Goal: Task Accomplishment & Management: Complete application form

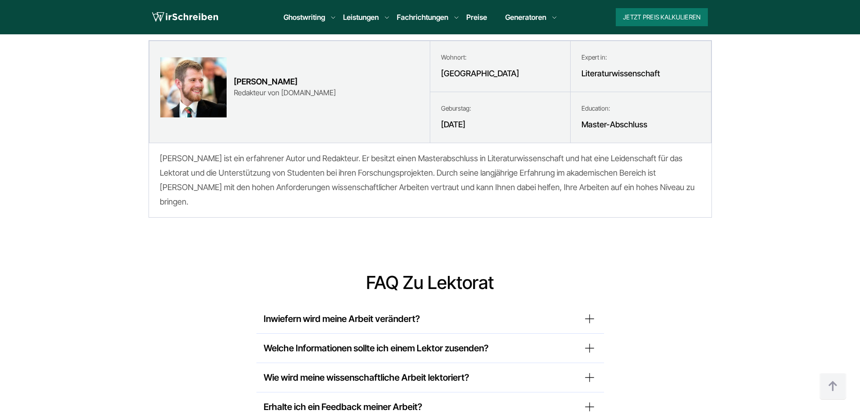
scroll to position [4019, 0]
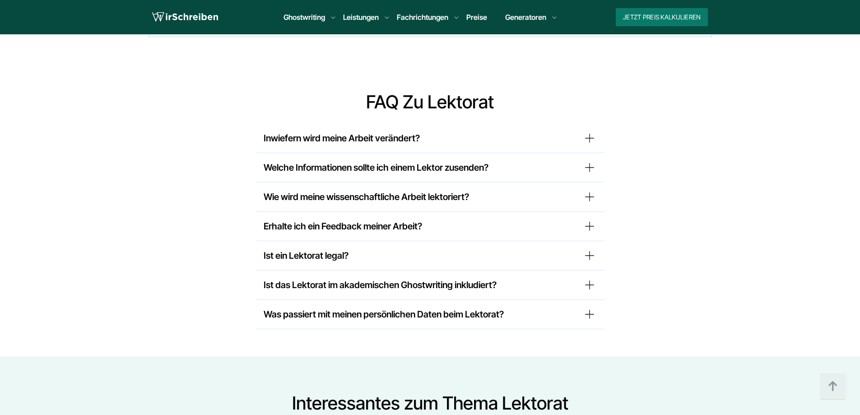
click at [342, 131] on summary "Inwiefern wird meine Arbeit verändert?" at bounding box center [430, 138] width 333 height 14
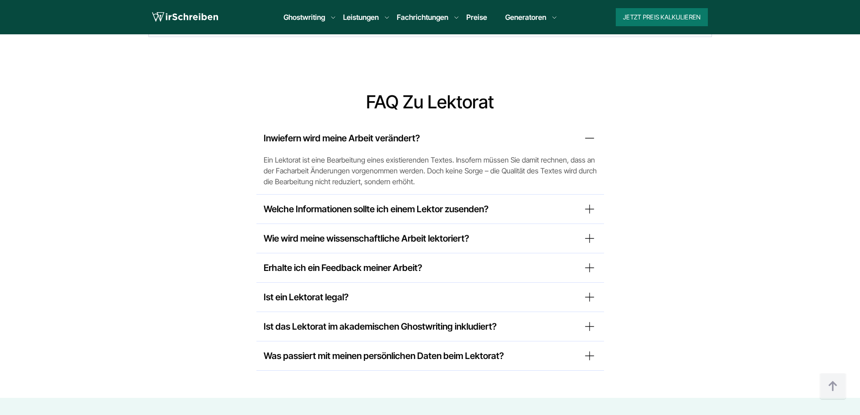
click at [304, 231] on summary "Wie wird meine wissenschaftliche Arbeit lektoriert?" at bounding box center [430, 238] width 333 height 14
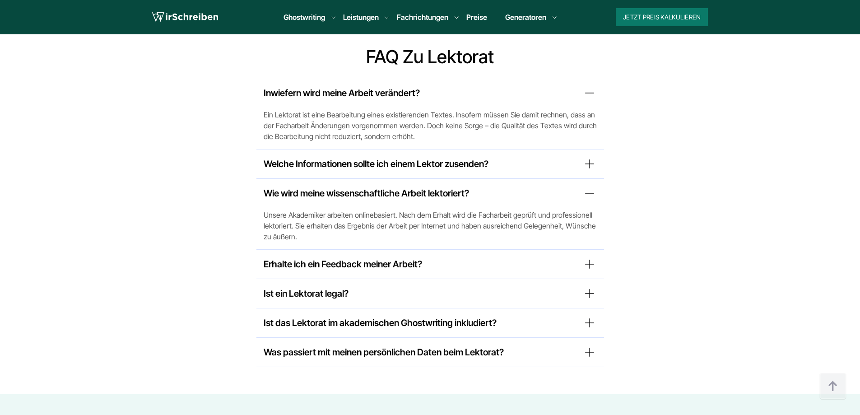
scroll to position [4109, 0]
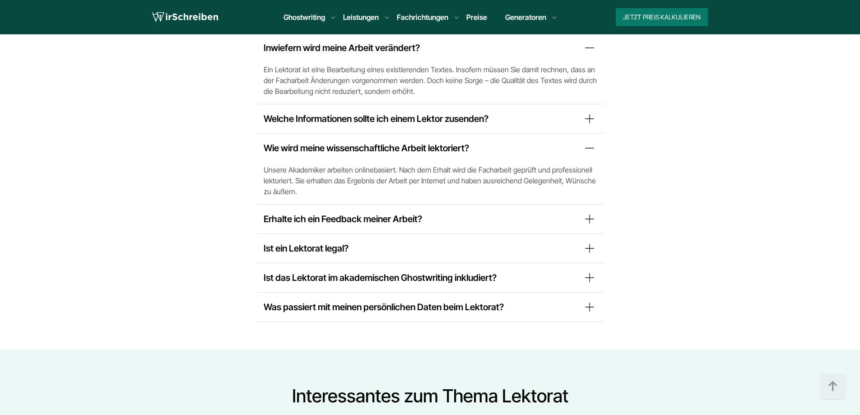
click at [339, 241] on summary "Ist ein Lektorat legal?" at bounding box center [430, 248] width 333 height 14
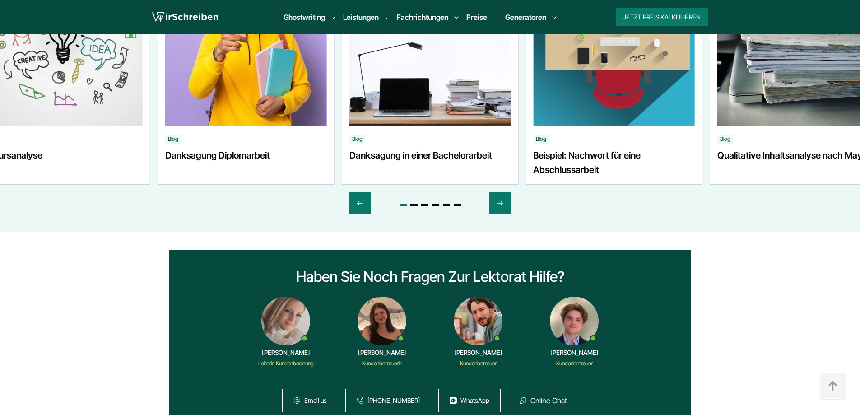
scroll to position [4560, 0]
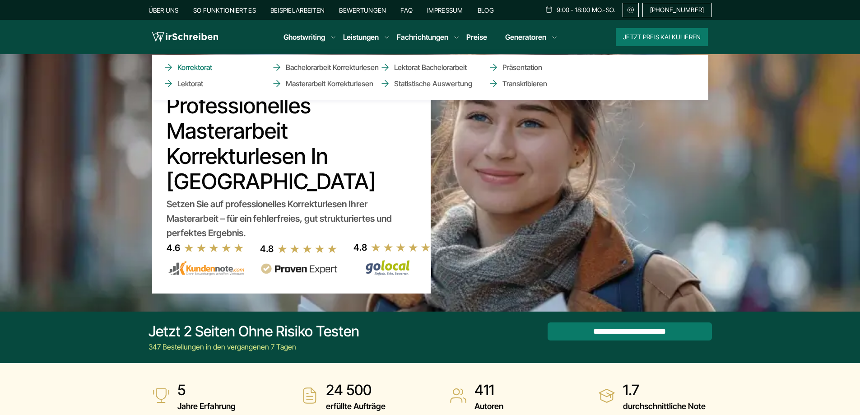
click at [193, 69] on link "Korrektorat" at bounding box center [208, 67] width 90 height 11
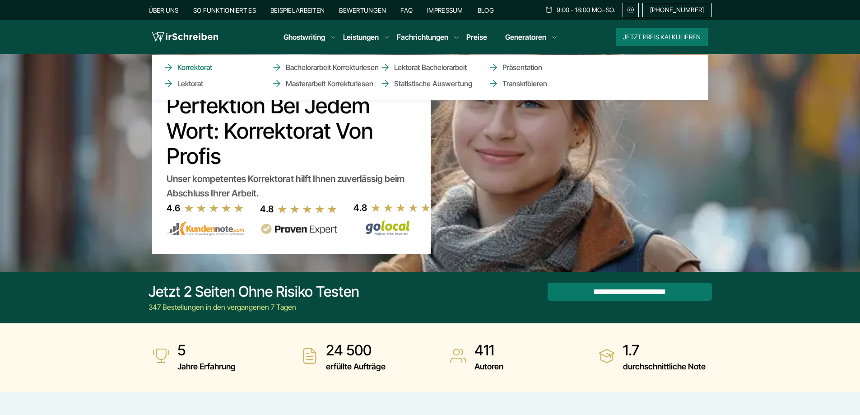
click at [199, 67] on link "Korrektorat" at bounding box center [208, 67] width 90 height 11
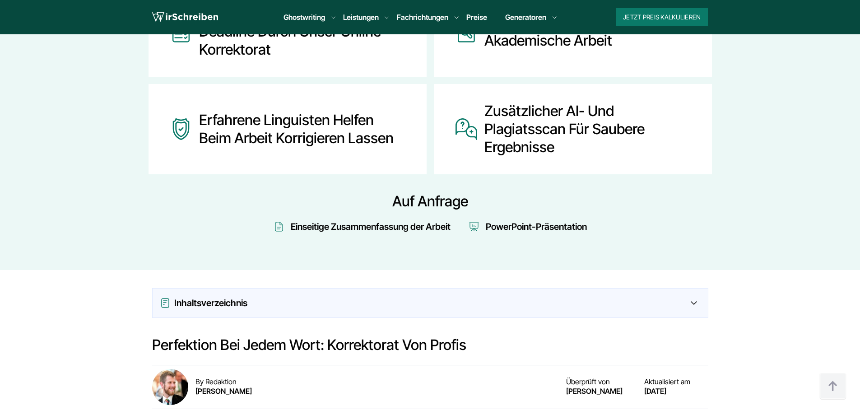
scroll to position [542, 0]
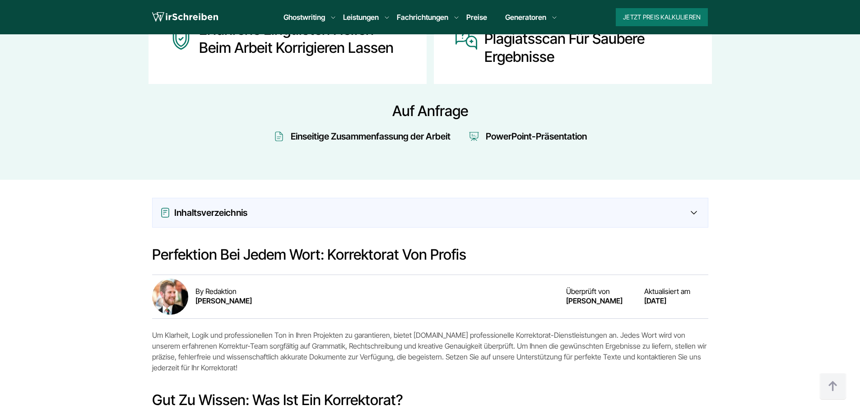
click at [308, 215] on div "Inhaltsverzeichnis" at bounding box center [430, 212] width 541 height 14
click at [693, 216] on div "Inhaltsverzeichnis" at bounding box center [430, 212] width 541 height 14
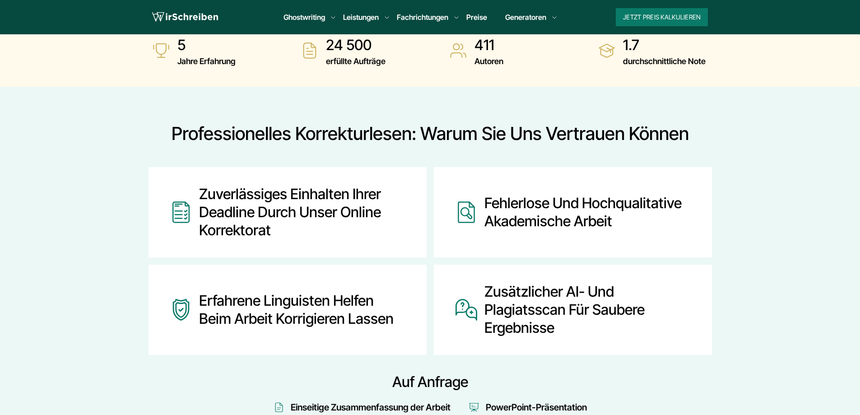
scroll to position [0, 0]
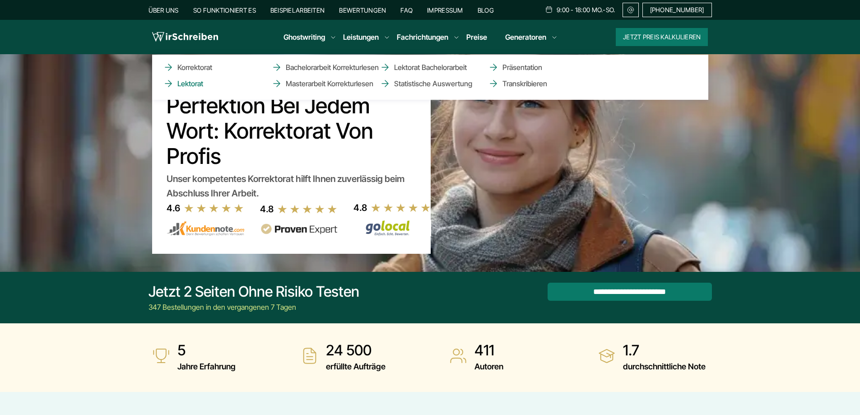
click at [190, 82] on link "Lektorat" at bounding box center [208, 83] width 90 height 11
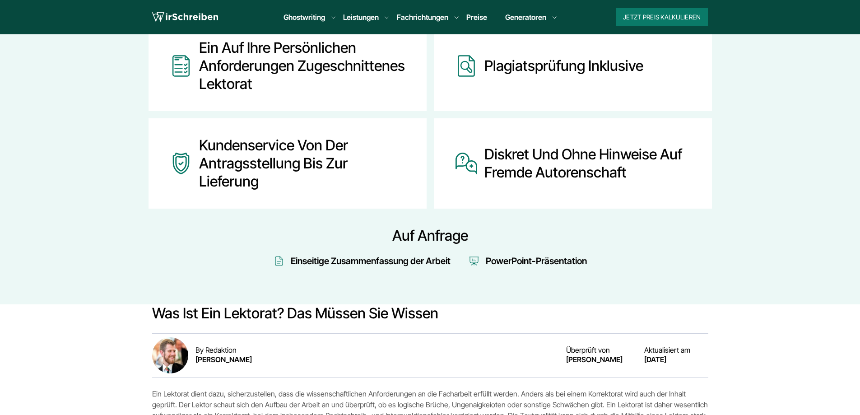
scroll to position [587, 0]
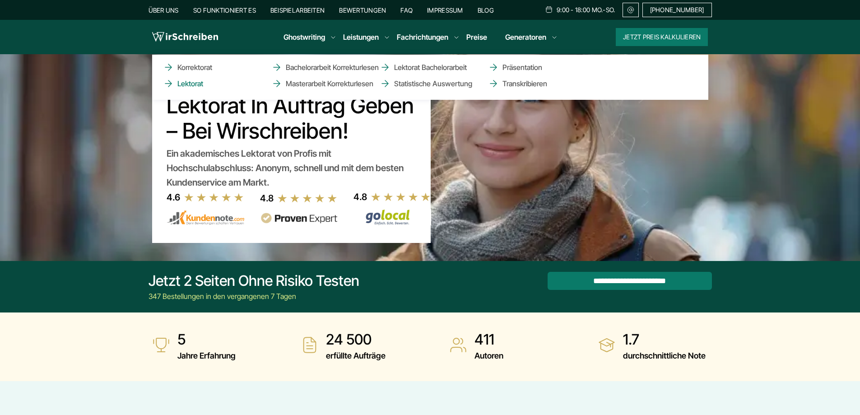
click at [195, 83] on link "Lektorat" at bounding box center [208, 83] width 90 height 11
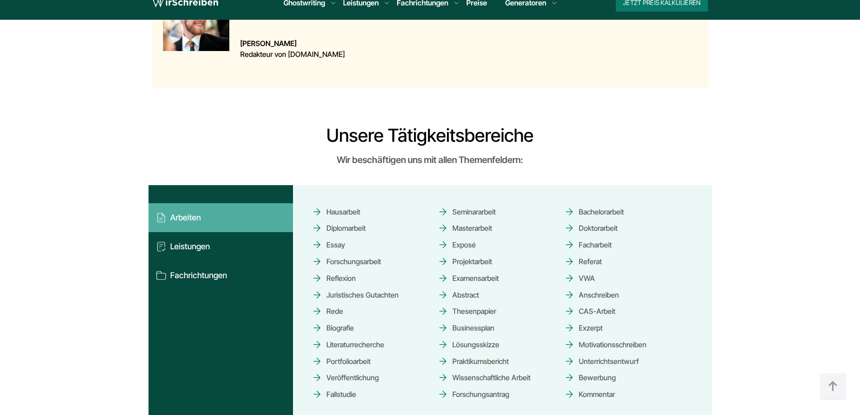
scroll to position [1219, 0]
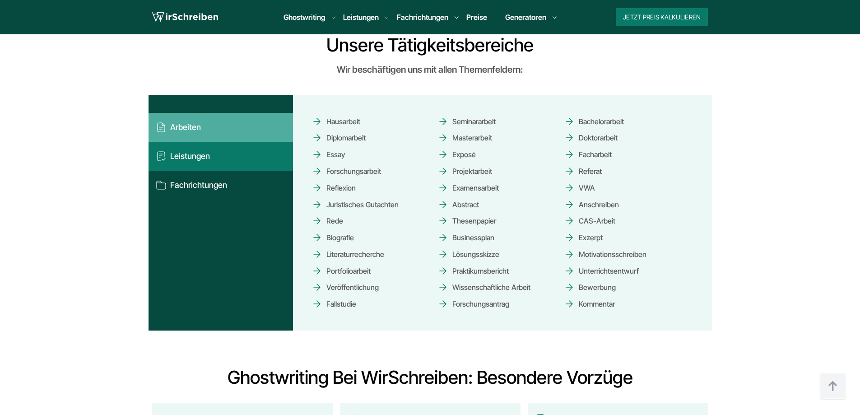
click at [222, 156] on button "Leistungen" at bounding box center [221, 156] width 144 height 29
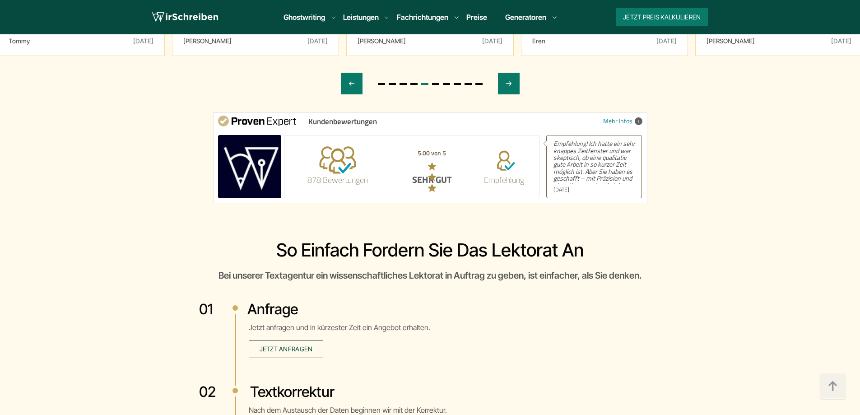
scroll to position [2750, 0]
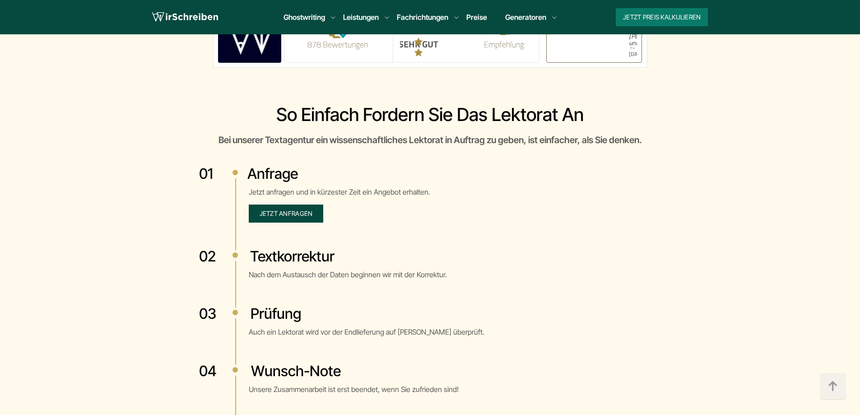
click at [288, 215] on span "Jetzt anfragen" at bounding box center [286, 214] width 53 height 8
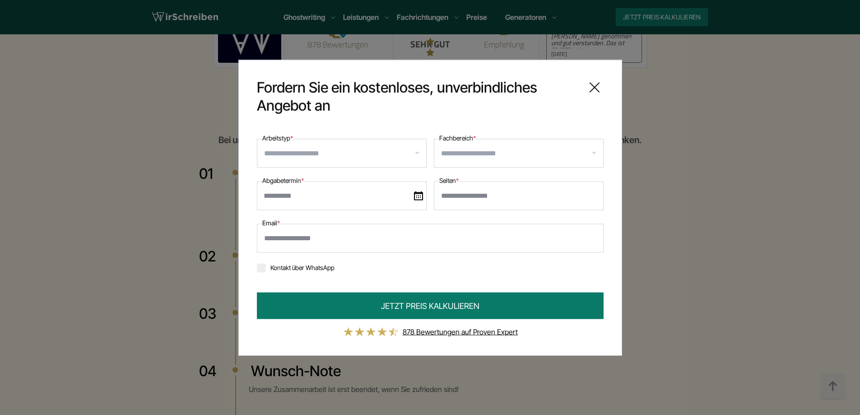
click at [317, 156] on input "Arbeitstyp *" at bounding box center [345, 153] width 162 height 14
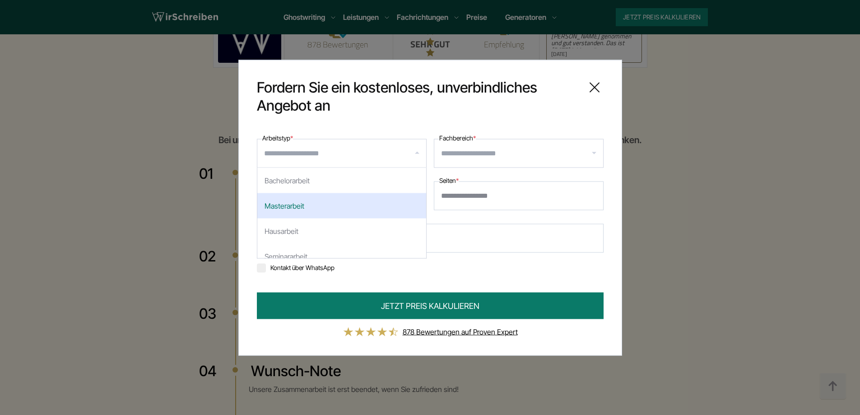
click at [291, 208] on div "Masterarbeit" at bounding box center [341, 205] width 169 height 25
select select "**"
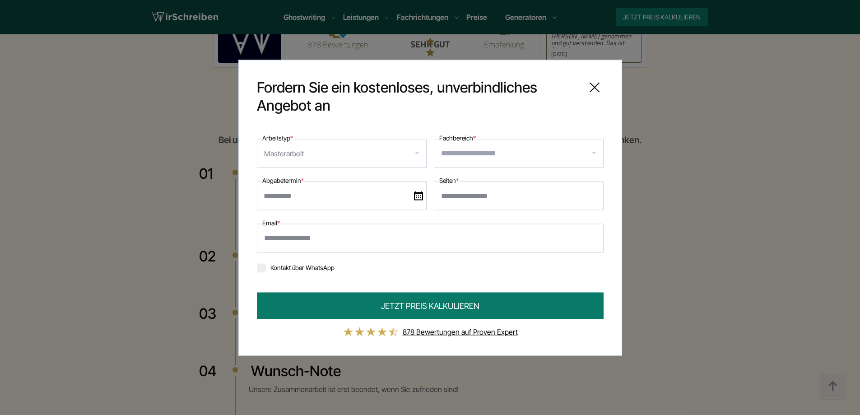
click at [478, 159] on input "Fachbereich *" at bounding box center [522, 153] width 162 height 14
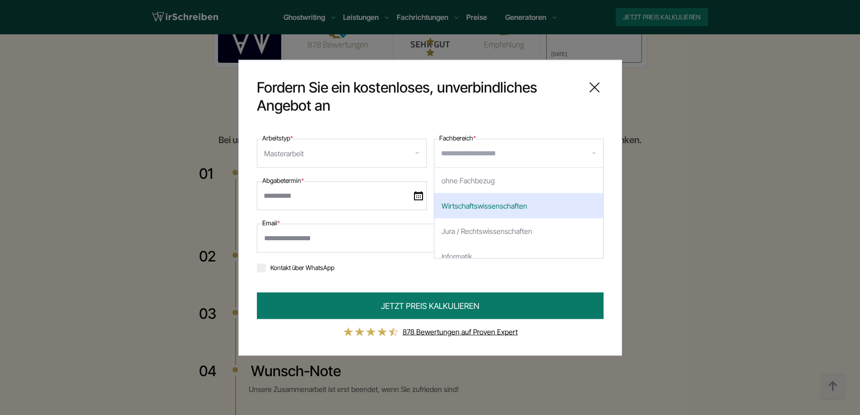
click at [518, 202] on div "Wirtschaftswissenschaften" at bounding box center [518, 205] width 169 height 25
select select "*"
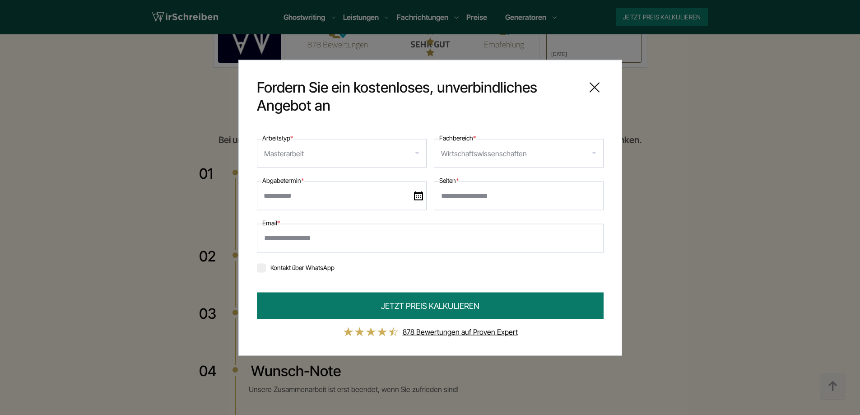
click at [307, 195] on input "text" at bounding box center [342, 195] width 170 height 29
click at [512, 270] on div "Kontakt über WhatsApp" at bounding box center [430, 267] width 347 height 14
click at [454, 195] on input "Seiten *" at bounding box center [519, 195] width 170 height 29
type input "**"
click at [372, 242] on input "Email *" at bounding box center [430, 238] width 347 height 29
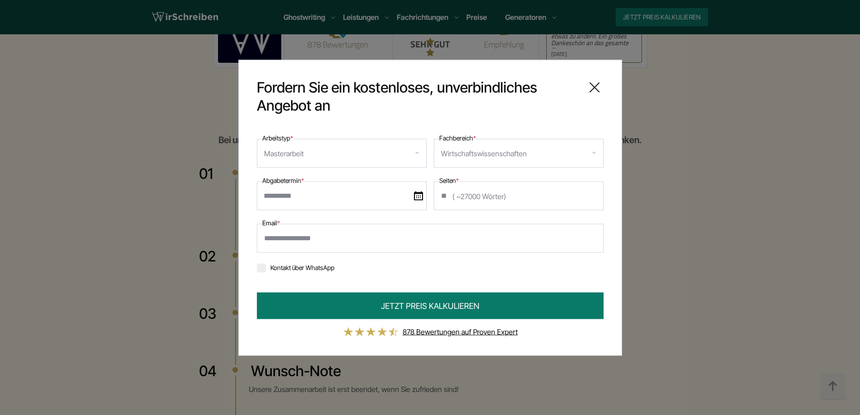
click at [596, 86] on icon at bounding box center [594, 87] width 9 height 9
